Goal: Task Accomplishment & Management: Manage account settings

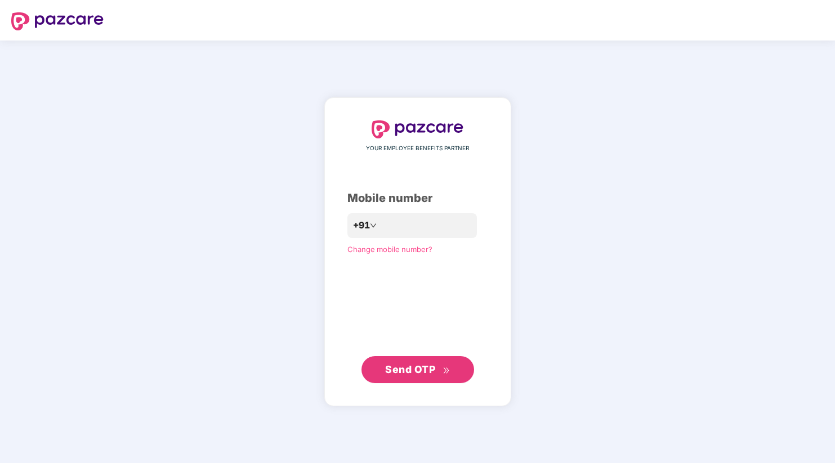
click at [421, 239] on div "YOUR EMPLOYEE BENEFITS PARTNER Mobile number +91 Change mobile number? Send OTP" at bounding box center [417, 251] width 141 height 263
click at [422, 229] on input "number" at bounding box center [425, 226] width 92 height 18
type input "**********"
click at [410, 362] on button "Send OTP" at bounding box center [417, 369] width 113 height 27
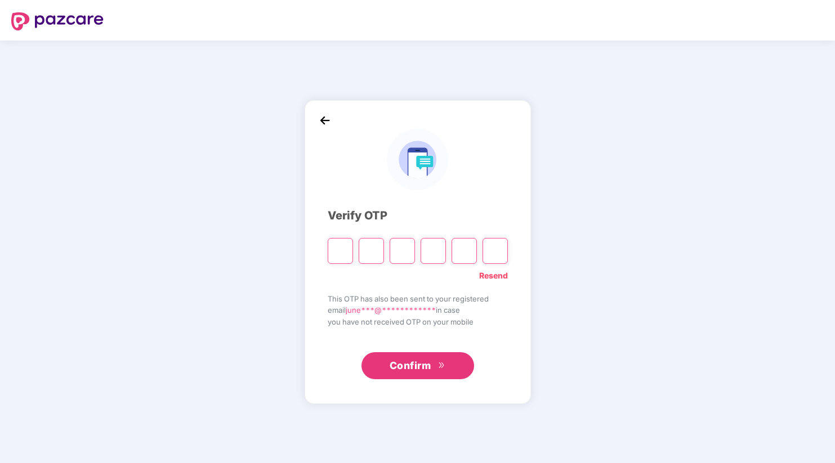
type input "*"
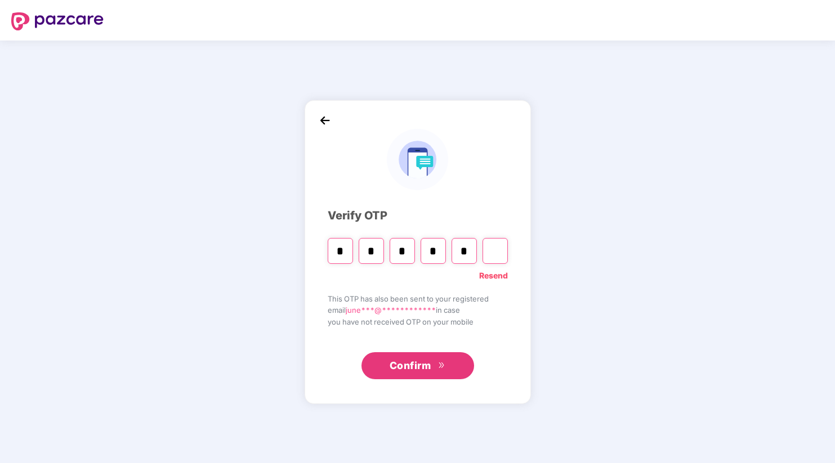
type input "*"
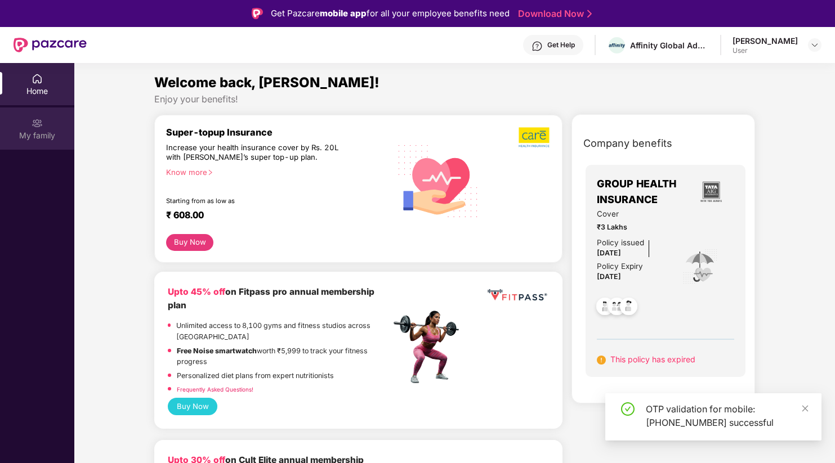
click at [26, 135] on div "My family" at bounding box center [37, 135] width 74 height 11
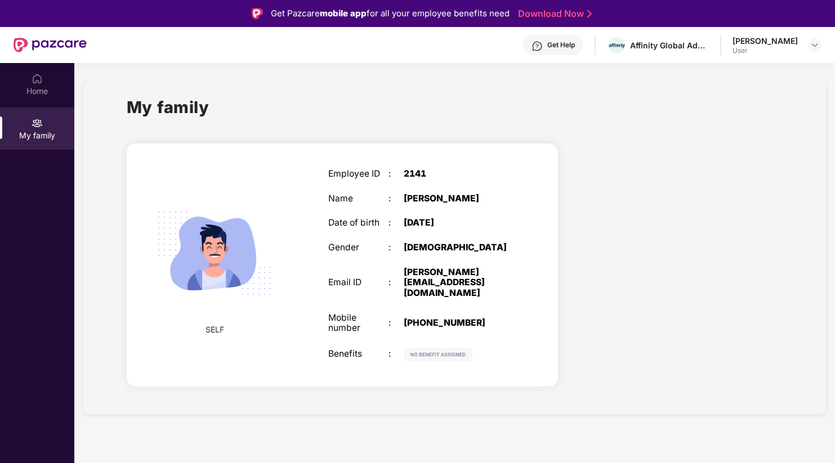
click at [779, 45] on div "[PERSON_NAME]" at bounding box center [764, 40] width 65 height 11
click at [26, 93] on div "Home" at bounding box center [37, 91] width 74 height 11
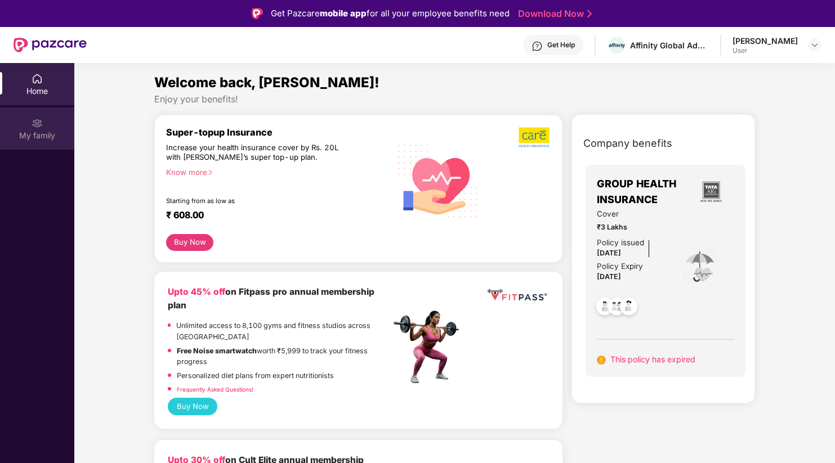
click at [34, 136] on div "My family" at bounding box center [37, 135] width 74 height 11
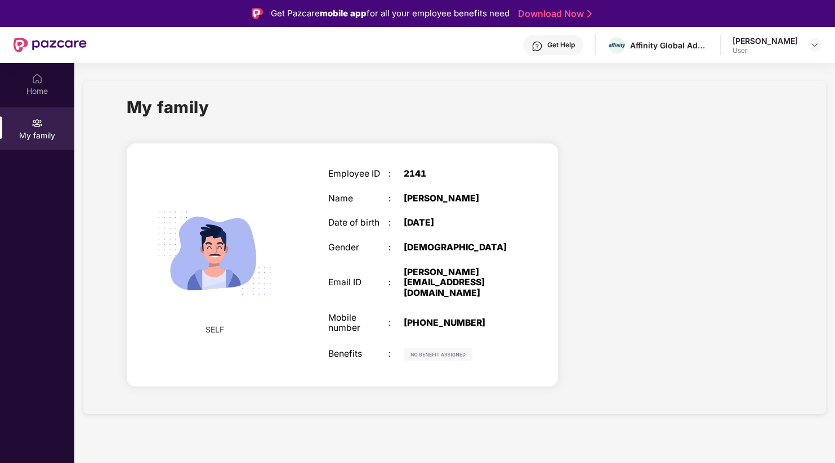
click at [454, 225] on div "[DATE]" at bounding box center [457, 223] width 106 height 11
click at [35, 77] on img at bounding box center [37, 78] width 11 height 11
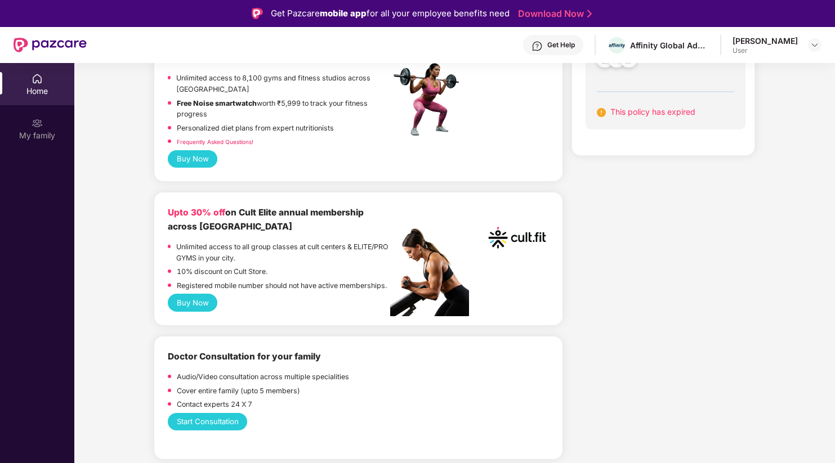
scroll to position [225, 0]
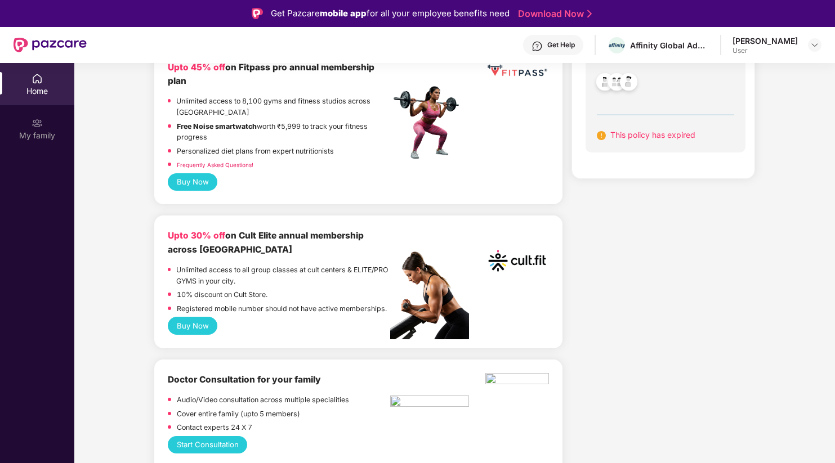
click at [788, 38] on div "[PERSON_NAME]" at bounding box center [764, 40] width 65 height 11
click at [809, 40] on div at bounding box center [815, 45] width 14 height 14
click at [815, 48] on img at bounding box center [814, 45] width 9 height 9
click at [741, 110] on div "User" at bounding box center [752, 112] width 65 height 9
click at [40, 94] on div "Home" at bounding box center [37, 91] width 74 height 11
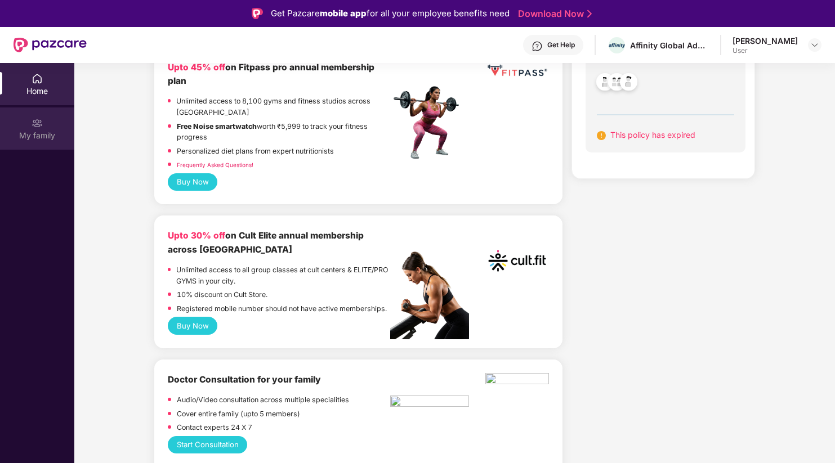
click at [32, 127] on img at bounding box center [37, 123] width 11 height 11
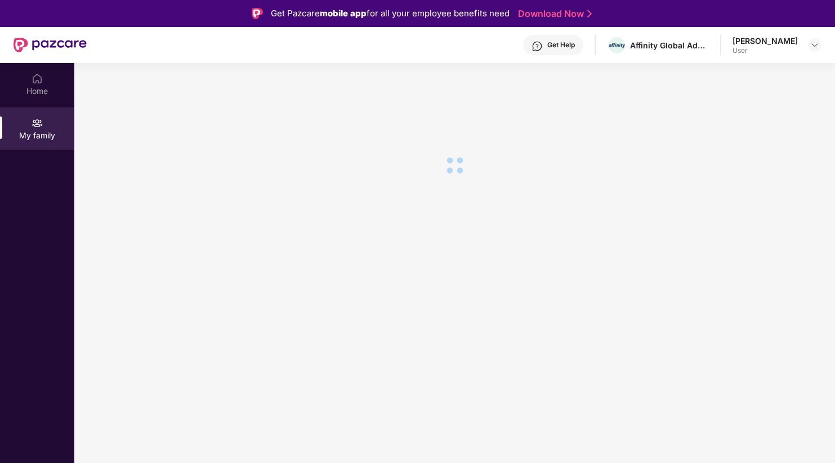
click at [32, 127] on img at bounding box center [37, 123] width 11 height 11
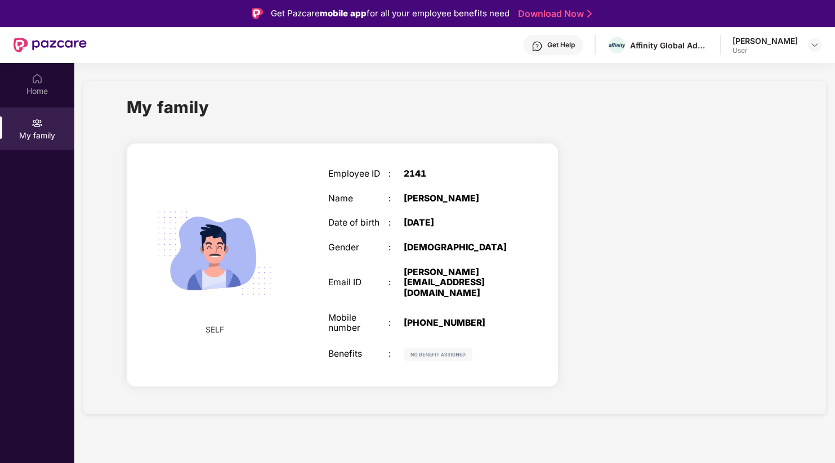
click at [32, 127] on img at bounding box center [37, 123] width 11 height 11
click at [408, 207] on div "Employee ID : 2141 Name : [PERSON_NAME] Date of birth : [DEMOGRAPHIC_DATA] Gend…" at bounding box center [419, 265] width 204 height 220
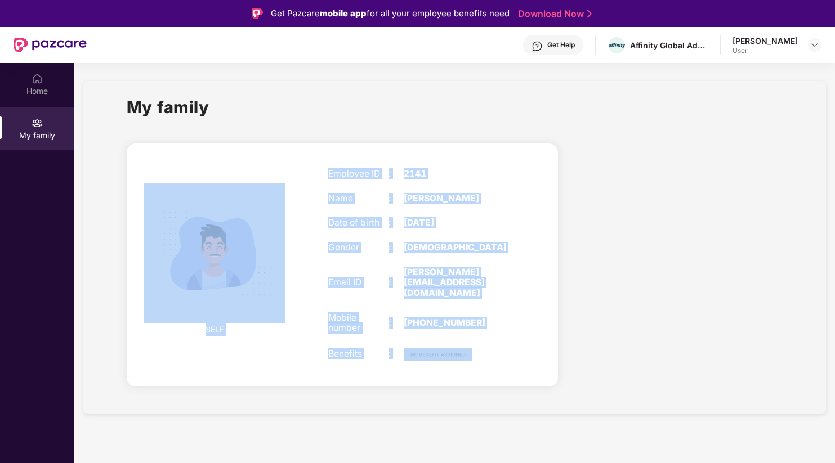
drag, startPoint x: 499, startPoint y: 336, endPoint x: 287, endPoint y: 167, distance: 270.9
click at [287, 168] on div "SELF Employee ID : 2141 Name : [PERSON_NAME] Date of birth : [DEMOGRAPHIC_DATA]…" at bounding box center [342, 265] width 431 height 243
click at [203, 285] on img at bounding box center [214, 253] width 141 height 141
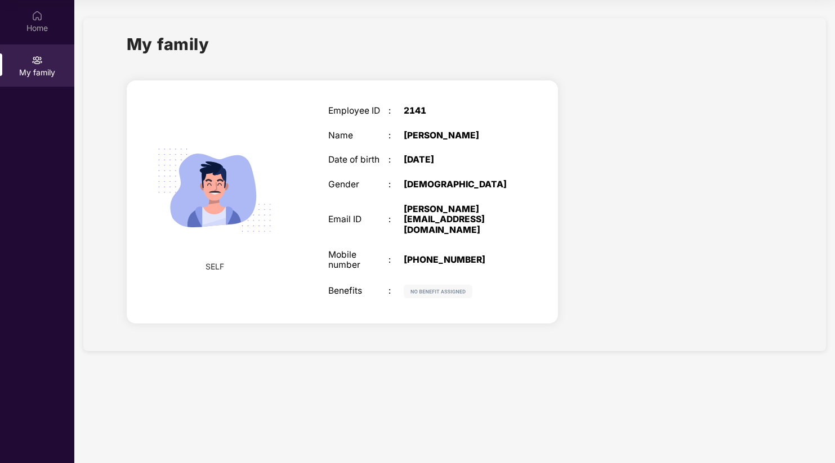
click at [431, 302] on div "SELF Employee ID : 2141 Name : [PERSON_NAME] Date of birth : [DEMOGRAPHIC_DATA]…" at bounding box center [342, 203] width 449 height 267
click at [464, 217] on div "Employee ID : 2141 Name : [PERSON_NAME] Date of birth : [DEMOGRAPHIC_DATA] Gend…" at bounding box center [419, 202] width 204 height 220
click at [30, 18] on div "Home" at bounding box center [37, 21] width 74 height 42
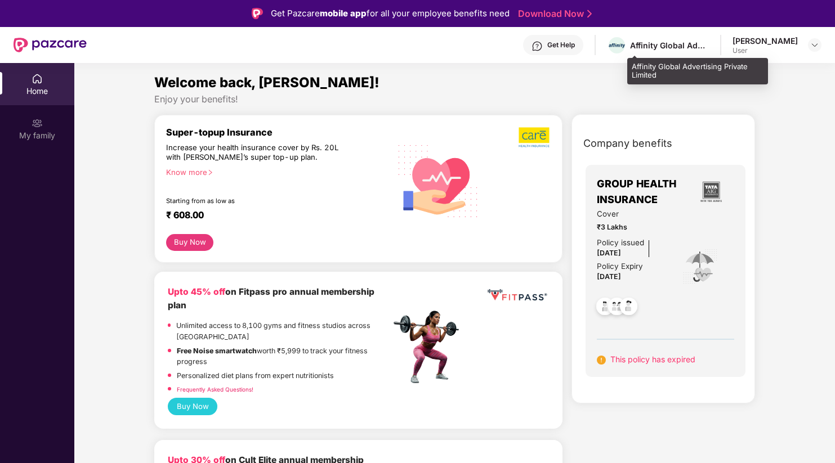
click at [682, 45] on div "Affinity Global Advertising Private Limited" at bounding box center [669, 45] width 79 height 11
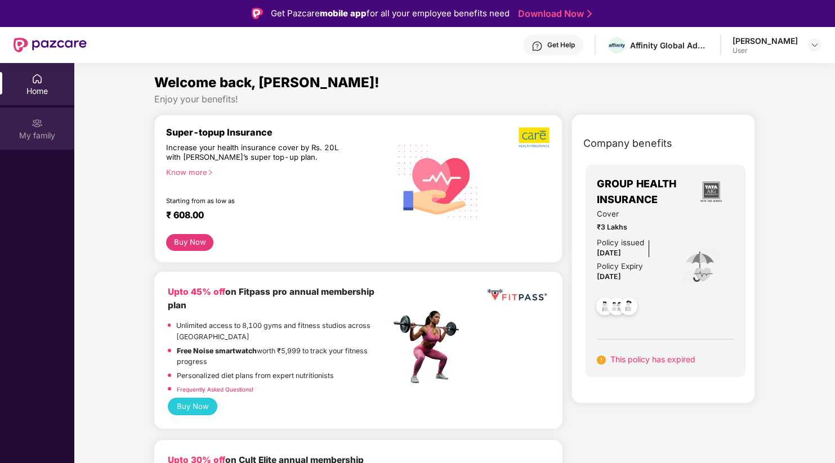
click at [35, 132] on div "My family" at bounding box center [37, 135] width 74 height 11
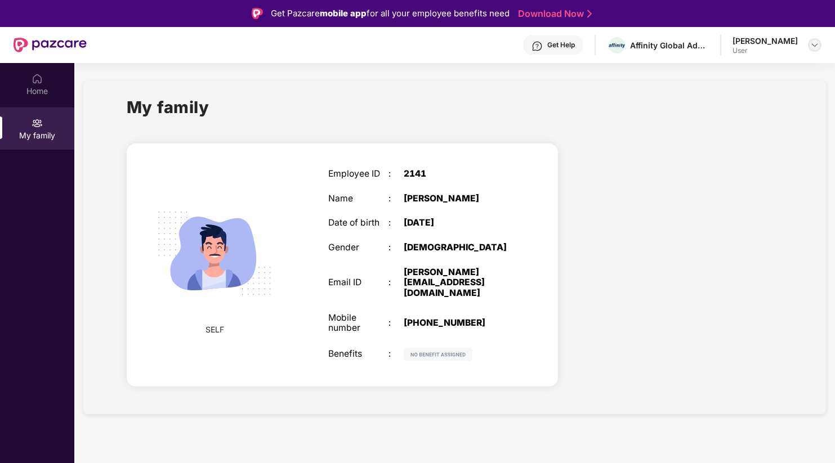
click at [810, 46] on img at bounding box center [814, 45] width 9 height 9
click at [607, 104] on div "My family" at bounding box center [455, 114] width 656 height 39
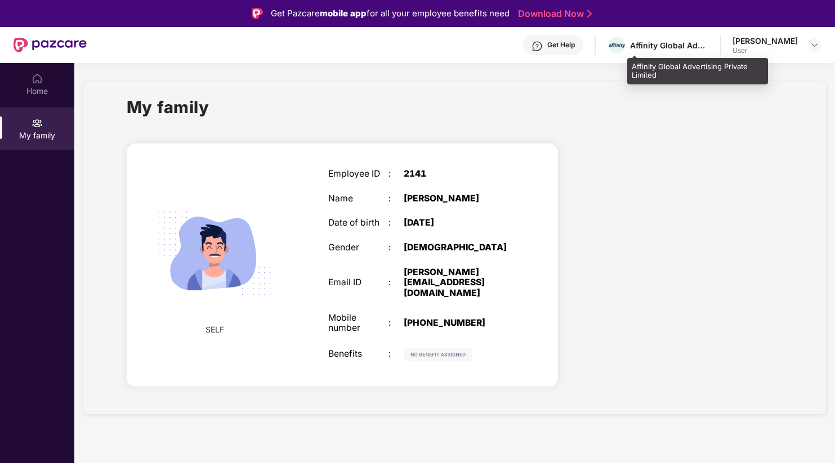
click at [663, 34] on div "Get Help Affinity Global Advertising Private Limited [PERSON_NAME] User" at bounding box center [454, 45] width 735 height 36
click at [625, 41] on span at bounding box center [617, 45] width 16 height 14
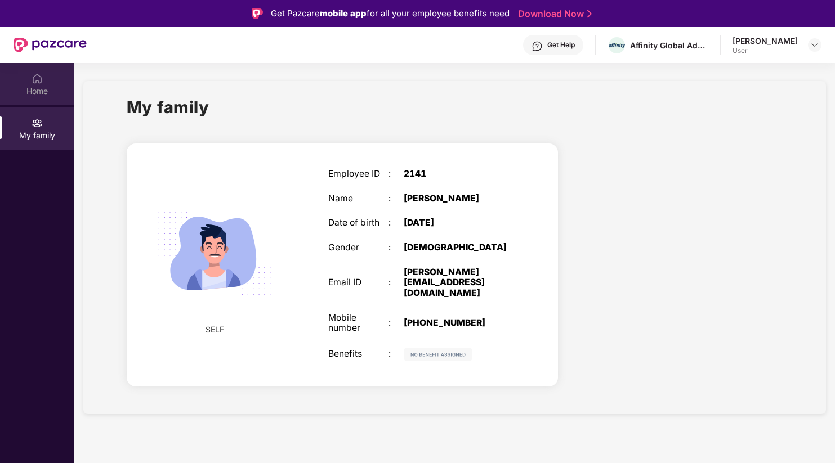
click at [23, 94] on div "Home" at bounding box center [37, 91] width 74 height 11
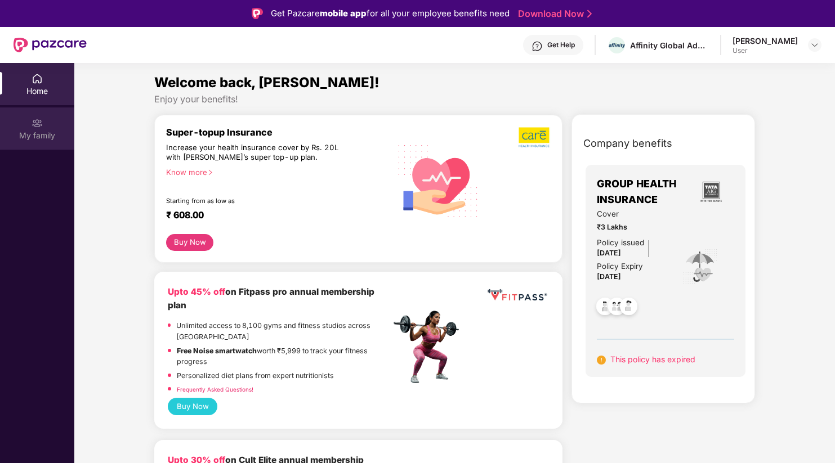
click at [50, 138] on div "My family" at bounding box center [37, 135] width 74 height 11
